Goal: Transaction & Acquisition: Purchase product/service

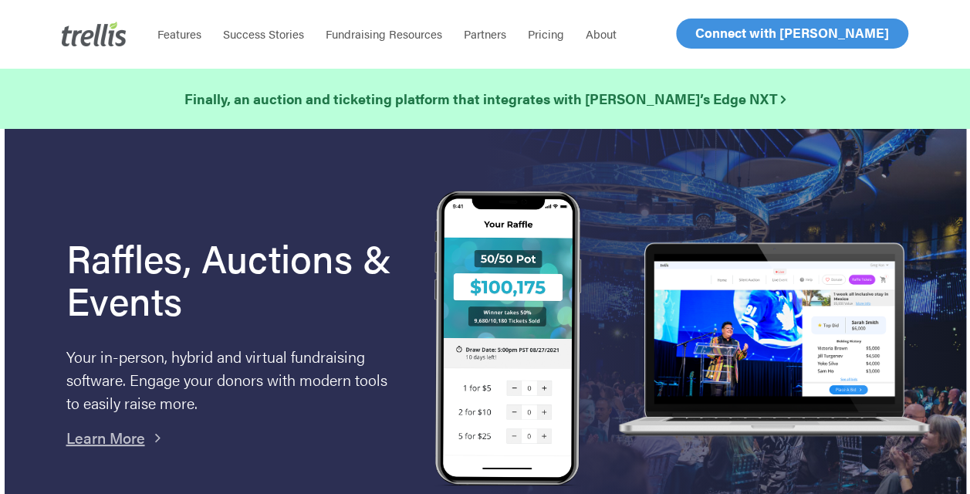
click at [717, 30] on span "Log In" at bounding box center [712, 33] width 37 height 19
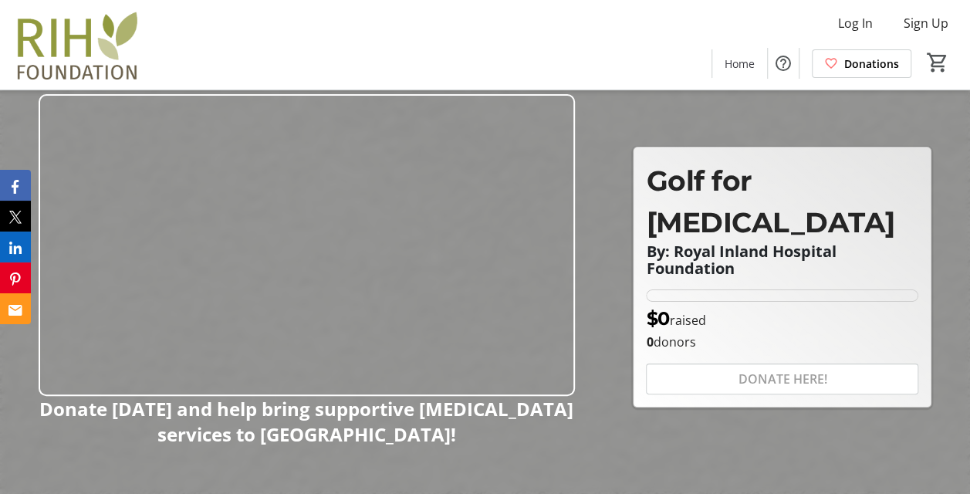
click at [488, 410] on strong "Donate today and help bring supportive cancer services to Kamloops!" at bounding box center [306, 421] width 534 height 51
